Goal: Task Accomplishment & Management: Complete application form

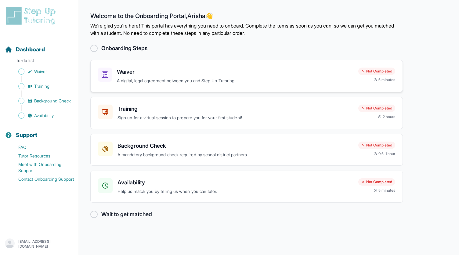
click at [194, 81] on p "A digital, legal agreement between you and Step Up Tutoring" at bounding box center [235, 80] width 237 height 7
click at [145, 111] on h3 "Training" at bounding box center [236, 108] width 236 height 9
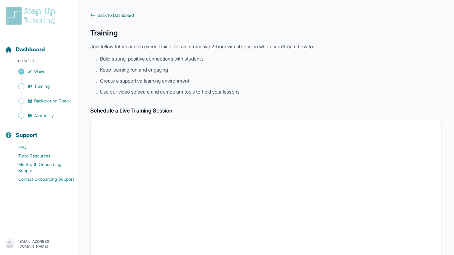
click at [100, 13] on span "Back to Dashboard" at bounding box center [116, 15] width 36 height 6
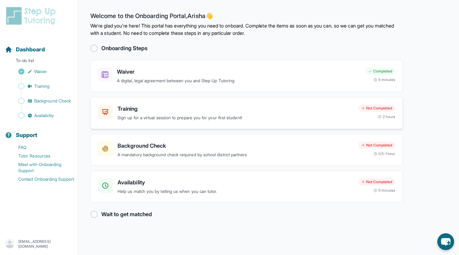
click at [241, 101] on div "Training Sign up for a virtual session to prepare you for your first student! N…" at bounding box center [246, 113] width 313 height 32
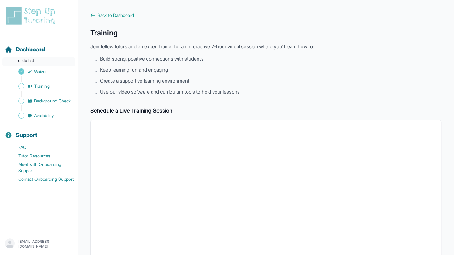
click at [34, 58] on p "To-do list" at bounding box center [38, 61] width 73 height 9
click at [107, 13] on span "Back to Dashboard" at bounding box center [116, 15] width 36 height 6
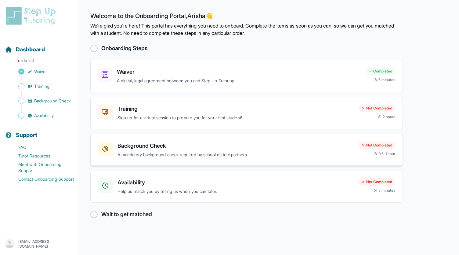
click at [202, 138] on div "Background Check A mandatory background check required by school district partn…" at bounding box center [246, 150] width 313 height 32
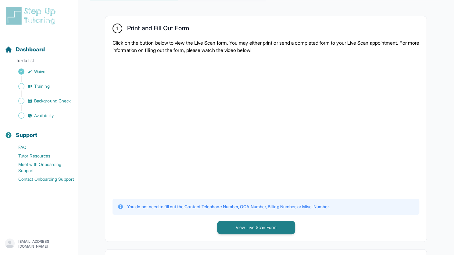
scroll to position [108, 0]
click at [367, 132] on div at bounding box center [266, 125] width 307 height 134
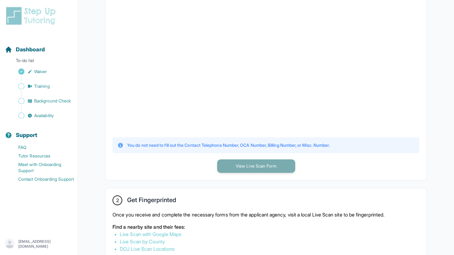
click at [289, 165] on button "View Live Scan Form" at bounding box center [256, 165] width 78 height 13
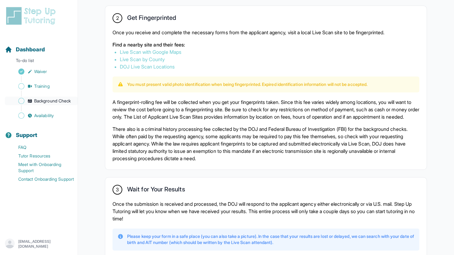
scroll to position [351, 0]
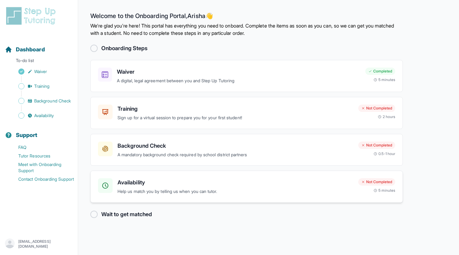
click at [168, 186] on div "Availability Help us match you by telling us when you can tutor." at bounding box center [236, 186] width 236 height 17
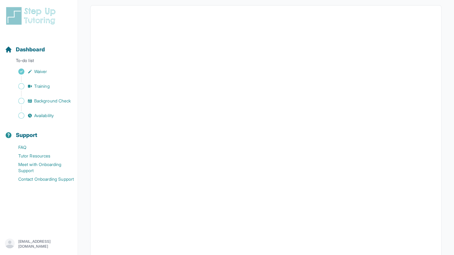
scroll to position [54, 0]
click at [46, 51] on div "Dashboard" at bounding box center [38, 49] width 73 height 13
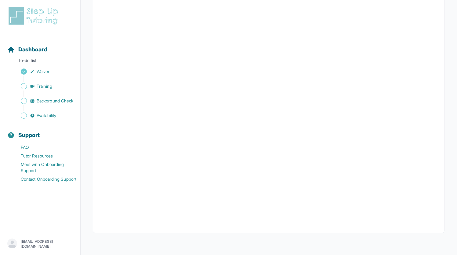
scroll to position [0, 0]
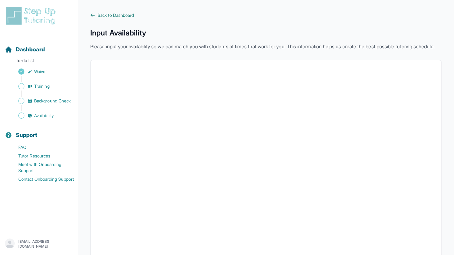
click at [115, 12] on span "Back to Dashboard" at bounding box center [116, 15] width 36 height 6
